Goal: Browse casually: Explore the website without a specific task or goal

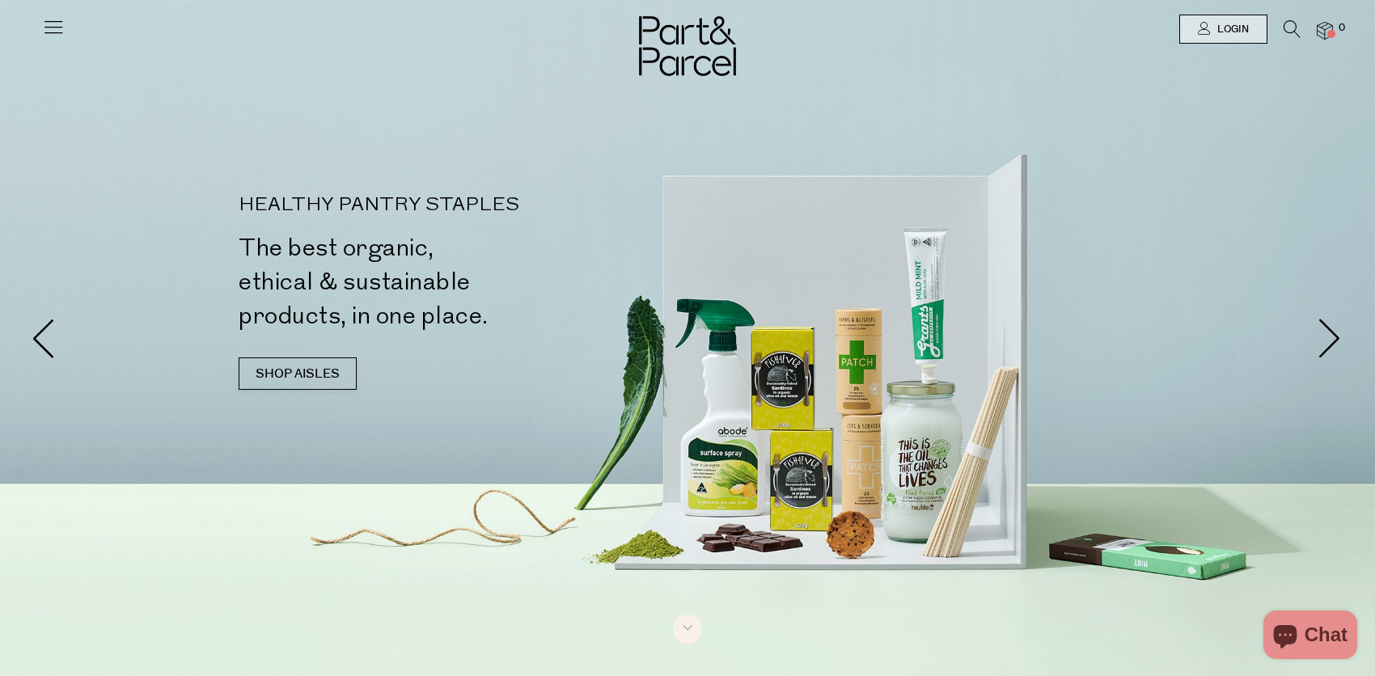
click at [274, 328] on h2 "The best organic, ethical & sustainable products, in one place." at bounding box center [466, 282] width 455 height 102
click at [311, 377] on link "SHOP AISLES" at bounding box center [298, 373] width 118 height 32
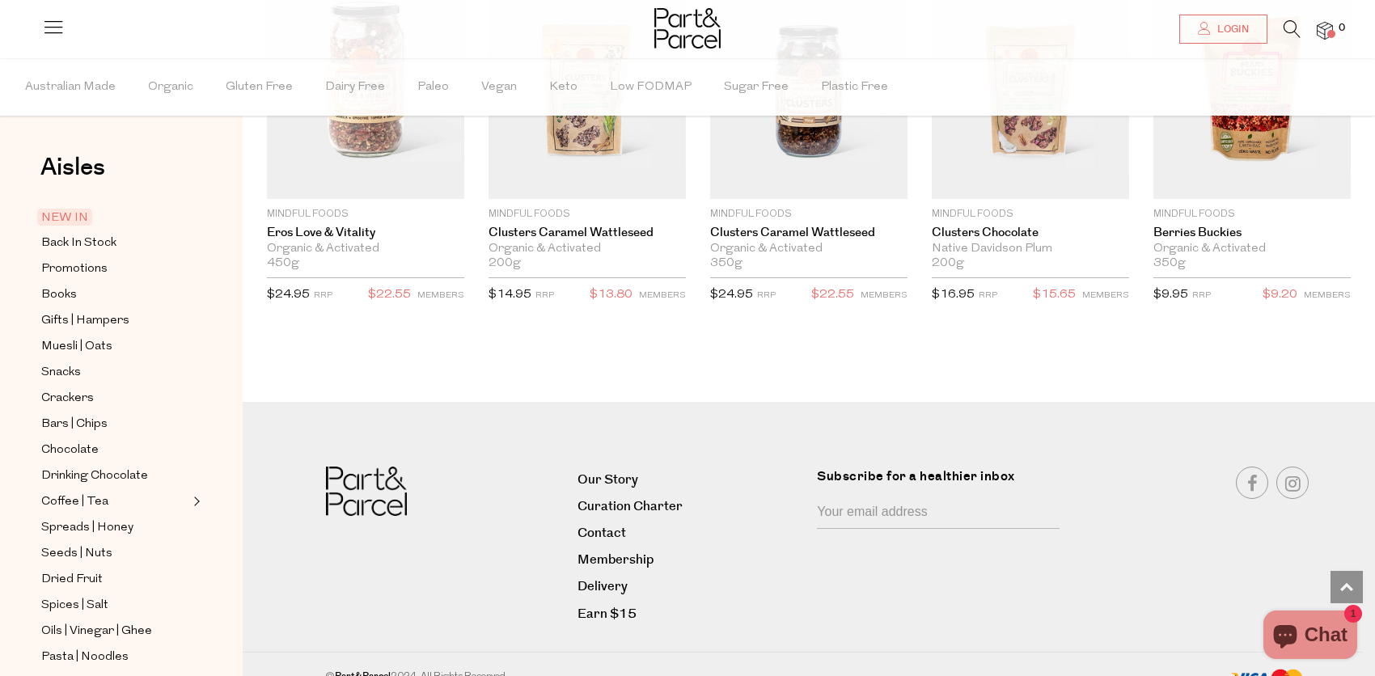
scroll to position [3033, 0]
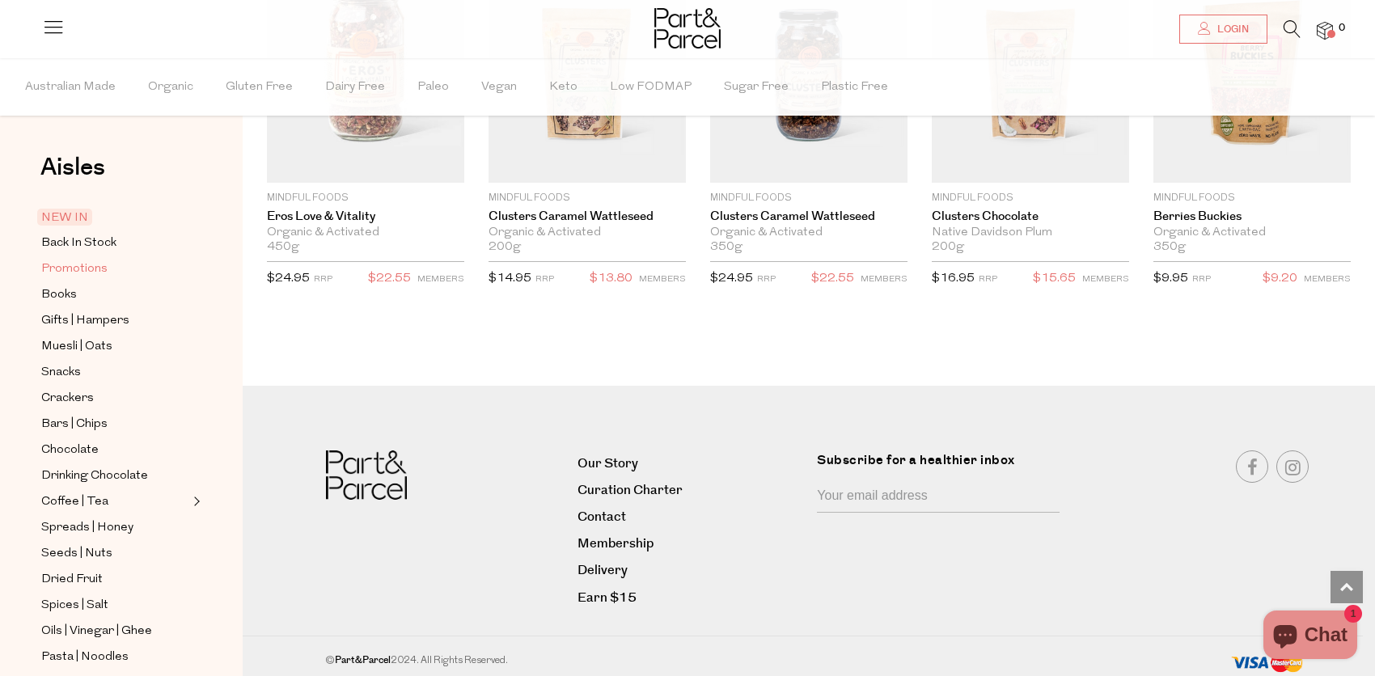
click at [90, 265] on span "Promotions" at bounding box center [74, 269] width 66 height 19
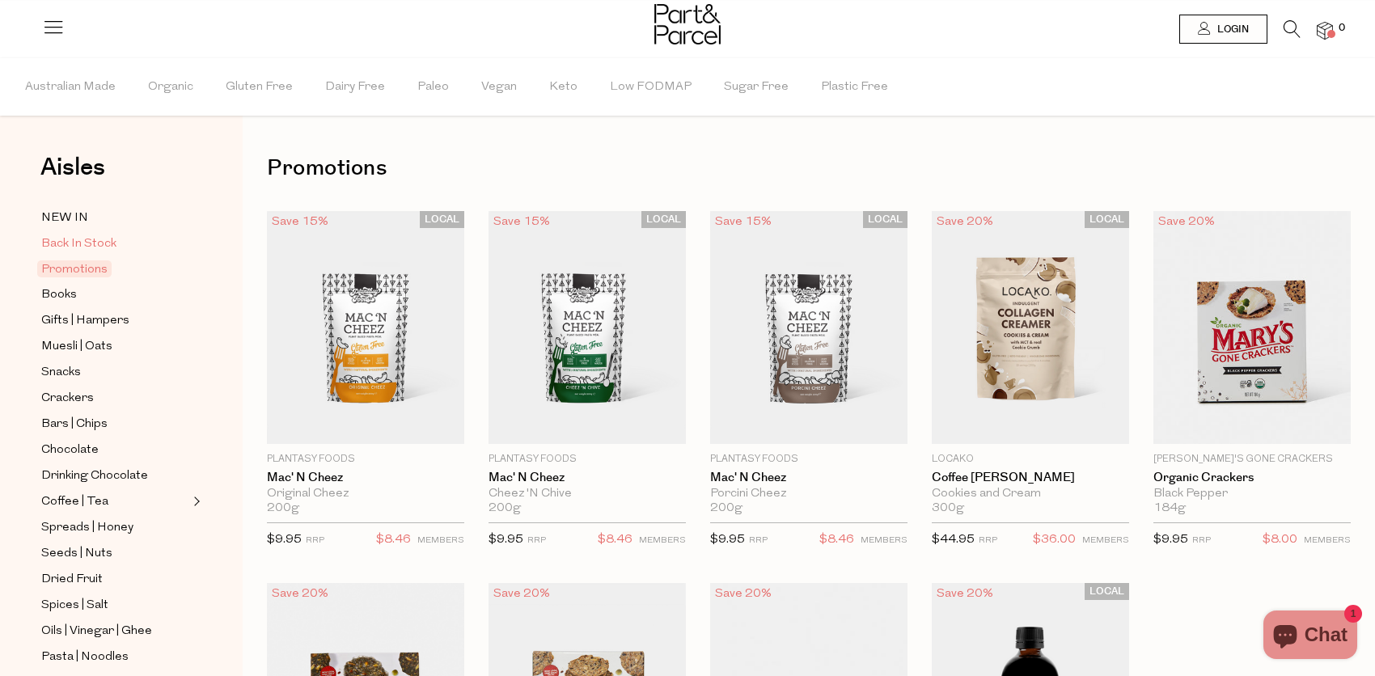
click at [78, 242] on span "Back In Stock" at bounding box center [78, 243] width 75 height 19
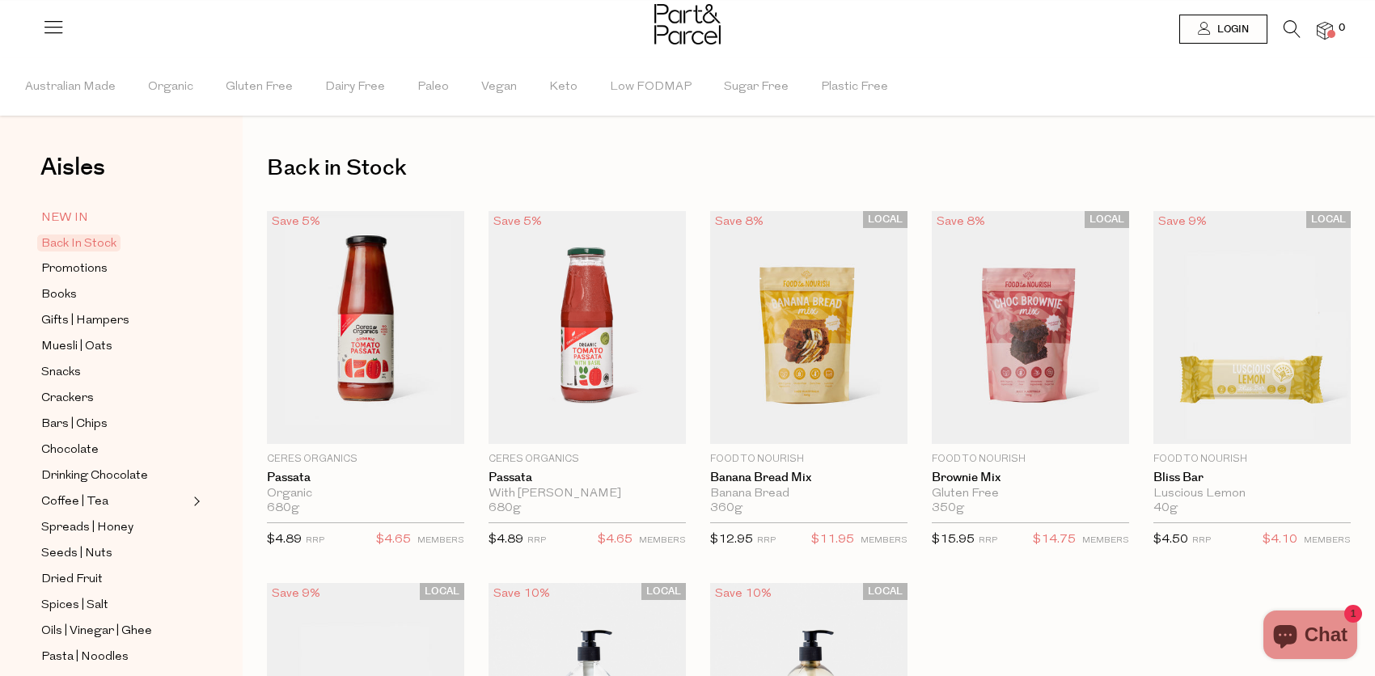
click at [77, 213] on span "NEW IN" at bounding box center [64, 218] width 47 height 19
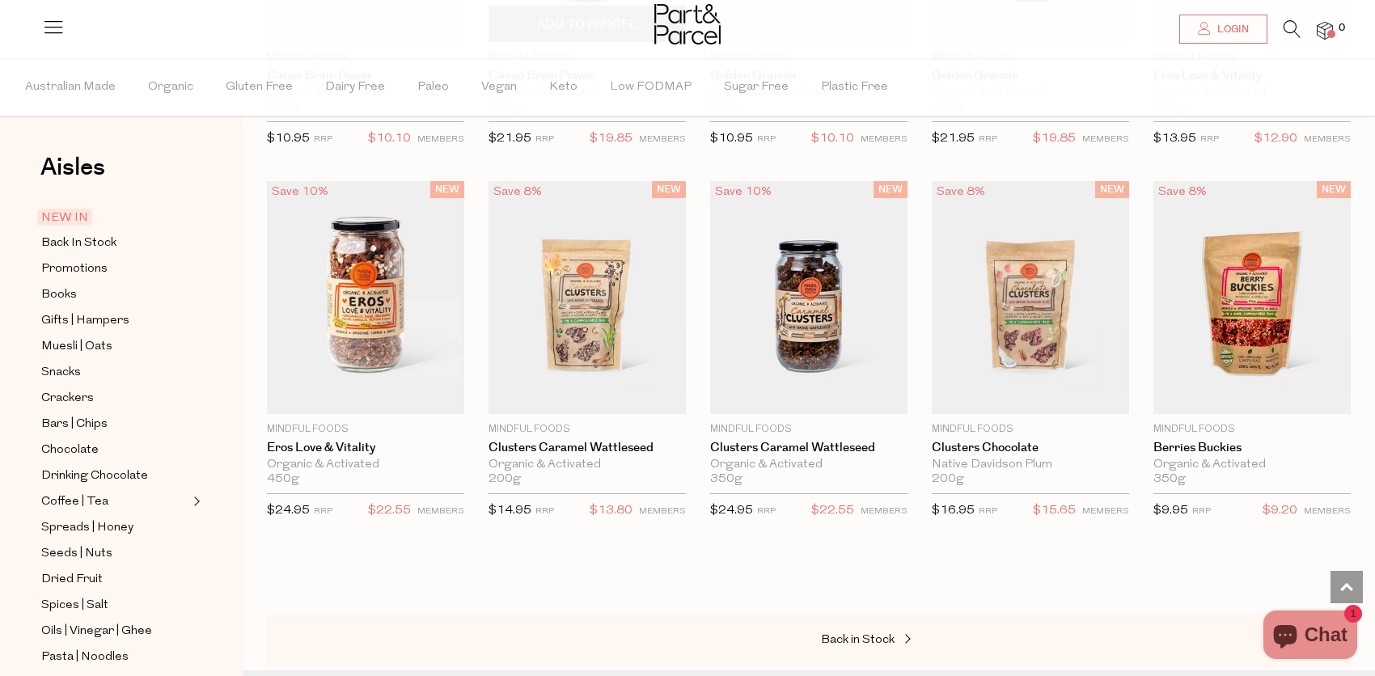
scroll to position [1779, 0]
